Goal: Task Accomplishment & Management: Manage account settings

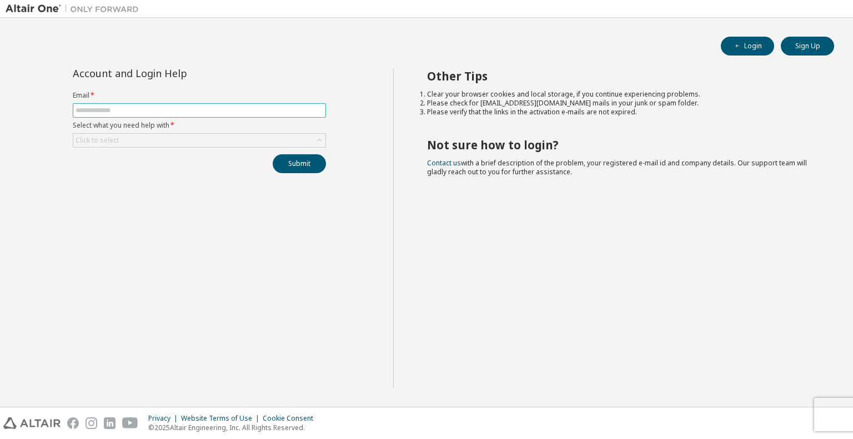
click at [187, 112] on input "text" at bounding box center [200, 110] width 248 height 9
type input "**********"
click at [318, 140] on icon at bounding box center [319, 140] width 4 height 3
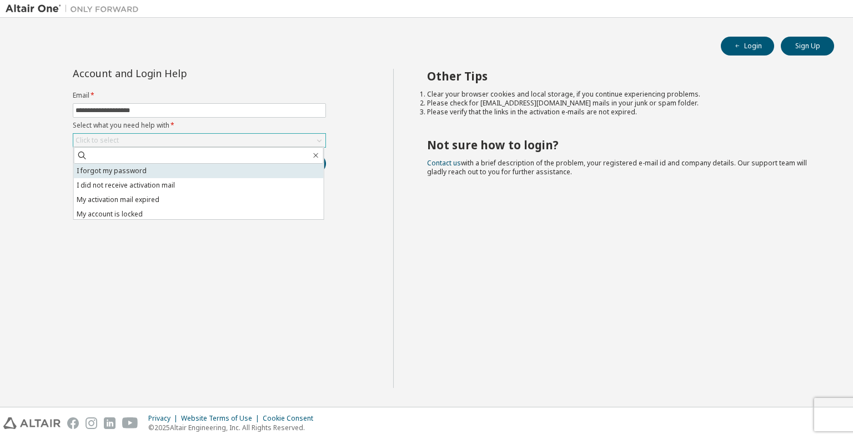
click at [195, 174] on li "I forgot my password" at bounding box center [199, 171] width 250 height 14
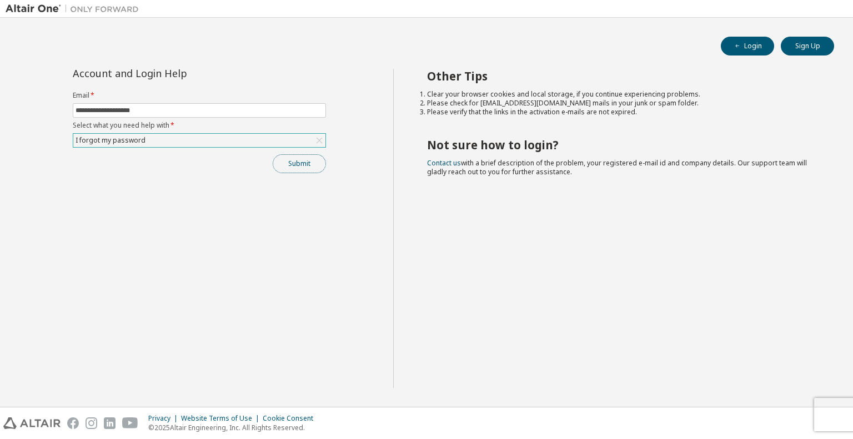
click at [294, 160] on button "Submit" at bounding box center [299, 163] width 53 height 19
click at [830, 414] on icon "button" at bounding box center [829, 416] width 7 height 7
click at [290, 169] on button "Submit" at bounding box center [299, 163] width 53 height 19
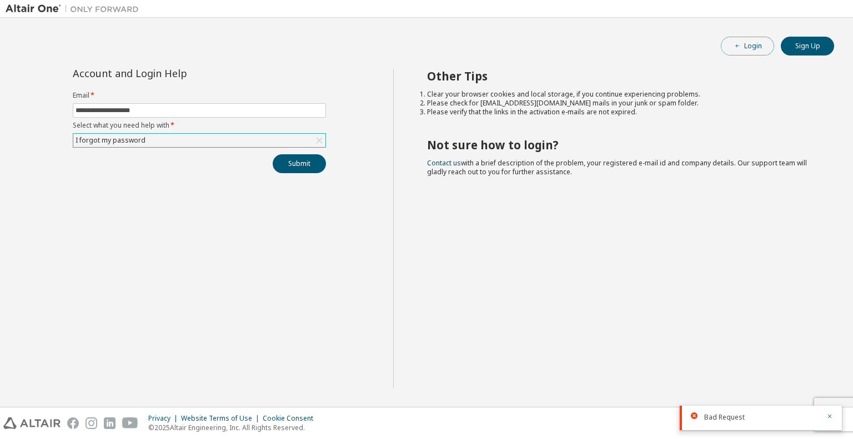
click at [748, 44] on button "Login" at bounding box center [747, 46] width 53 height 19
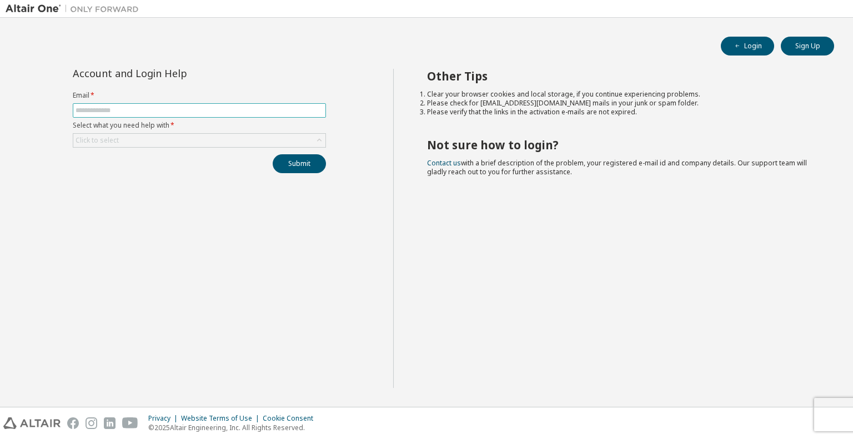
click at [292, 110] on input "text" at bounding box center [200, 110] width 248 height 9
type input "**********"
click at [203, 139] on div "Click to select" at bounding box center [199, 140] width 252 height 13
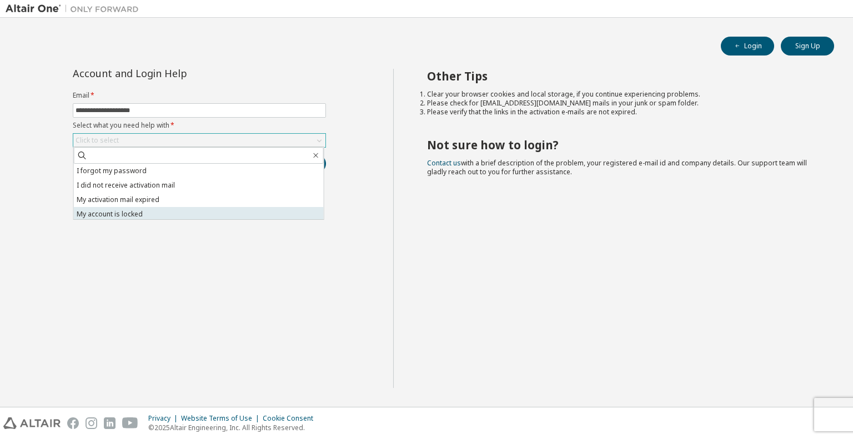
click at [134, 217] on li "My account is locked" at bounding box center [199, 214] width 250 height 14
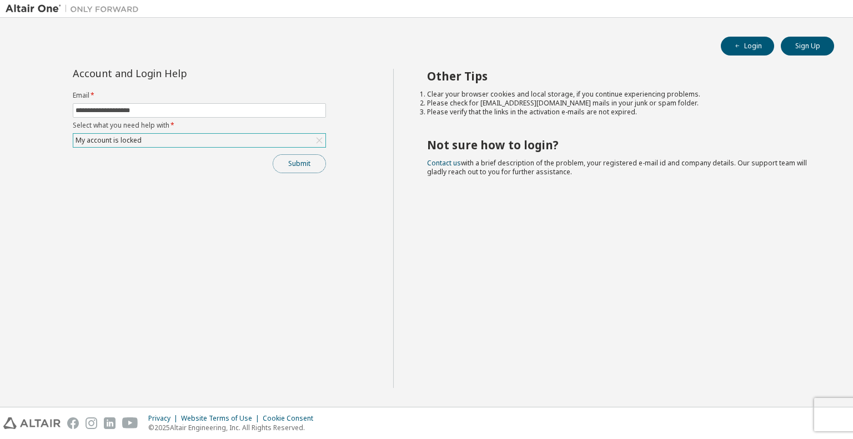
click at [300, 160] on button "Submit" at bounding box center [299, 163] width 53 height 19
click at [309, 140] on div "My account is locked" at bounding box center [199, 140] width 252 height 13
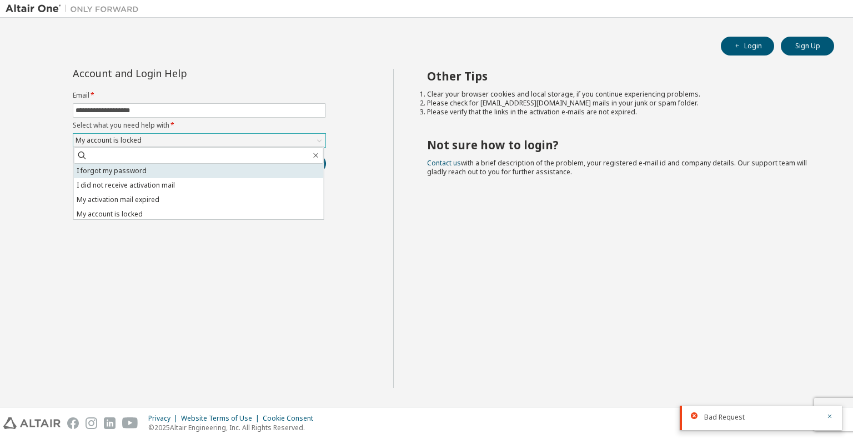
click at [220, 168] on li "I forgot my password" at bounding box center [199, 171] width 250 height 14
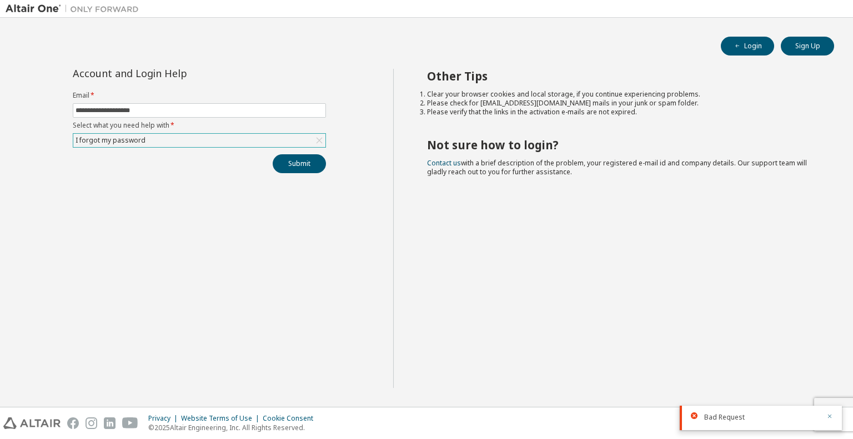
click at [830, 416] on icon "button" at bounding box center [829, 416] width 7 height 7
click at [832, 411] on div "Privacy Website Terms of Use Cookie Consent © 2025 Altair Engineering, Inc. All…" at bounding box center [426, 424] width 853 height 32
click at [647, 329] on div "Other Tips Clear your browser cookies and local storage, if you continue experi…" at bounding box center [620, 228] width 455 height 319
click at [297, 154] on button "Submit" at bounding box center [299, 163] width 53 height 19
